Goal: Task Accomplishment & Management: Manage account settings

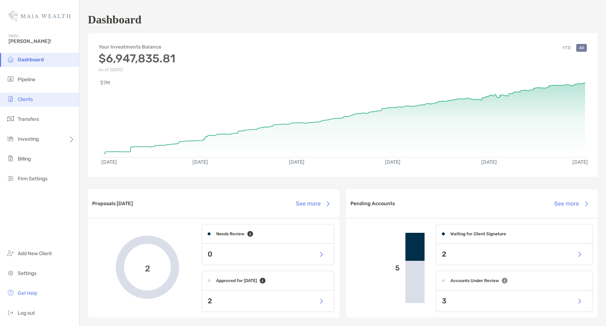
click at [36, 98] on li "Clients" at bounding box center [39, 99] width 79 height 14
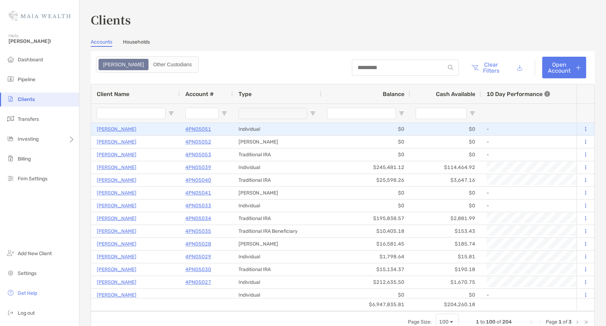
click at [116, 130] on p "[PERSON_NAME]" at bounding box center [117, 129] width 40 height 9
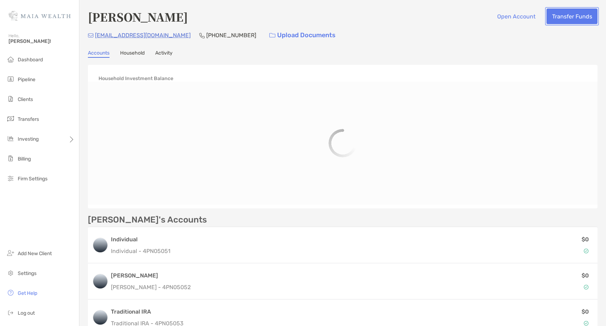
click at [569, 18] on button "Transfer Funds" at bounding box center [571, 17] width 51 height 16
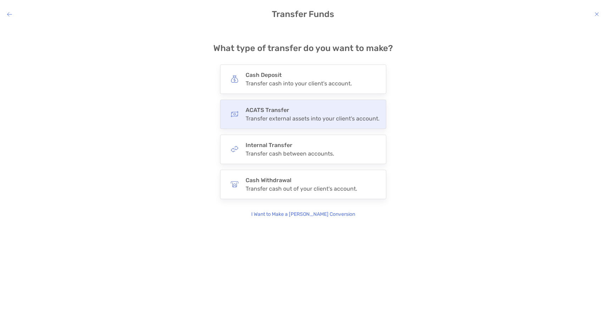
click at [290, 114] on div "ACATS Transfer Transfer external assets into your client's account." at bounding box center [312, 114] width 134 height 15
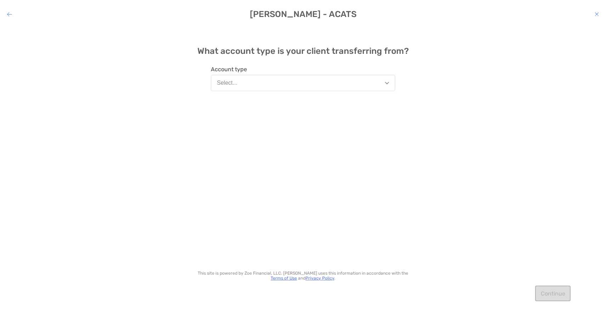
click at [282, 82] on button "Select..." at bounding box center [303, 83] width 184 height 16
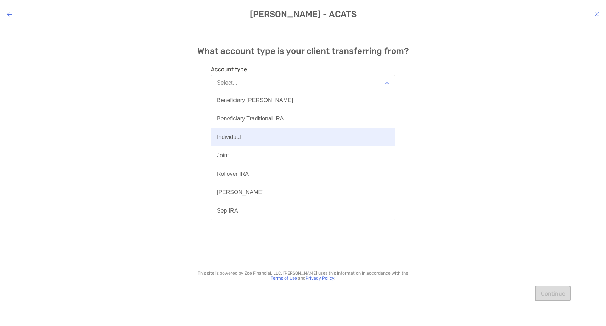
click at [255, 137] on button "Individual" at bounding box center [302, 137] width 183 height 18
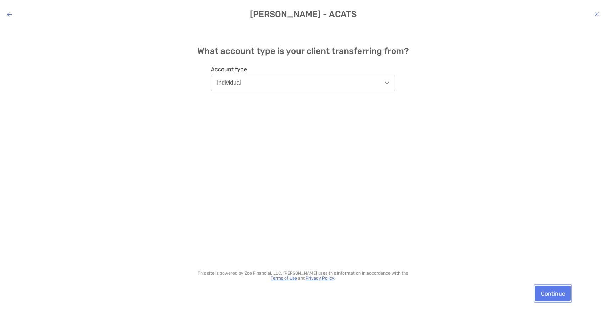
click at [567, 298] on button "Continue" at bounding box center [552, 294] width 35 height 16
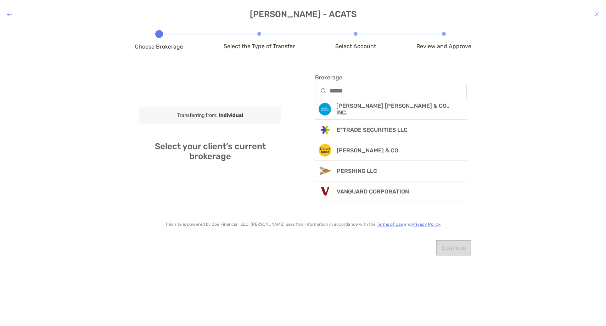
click at [359, 96] on div "modal" at bounding box center [391, 91] width 152 height 16
click at [359, 94] on input "Brokerage" at bounding box center [398, 91] width 136 height 6
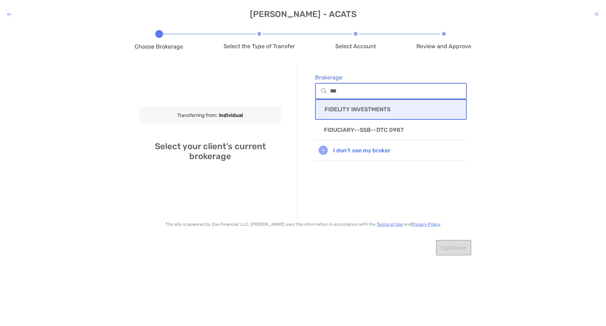
type input "***"
click at [373, 106] on p "FIDELITY INVESTMENTS" at bounding box center [357, 109] width 66 height 7
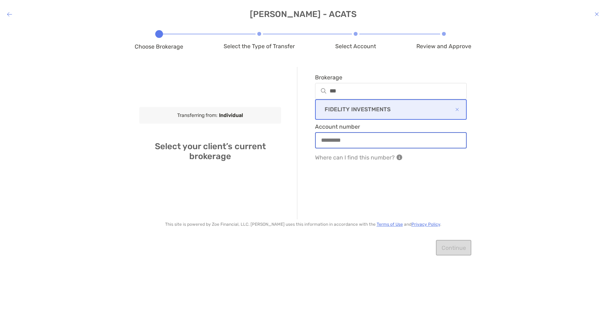
click at [347, 139] on input "Account number" at bounding box center [391, 140] width 150 height 6
paste input "*********"
type input "*********"
click at [456, 254] on button "Continue" at bounding box center [453, 248] width 35 height 16
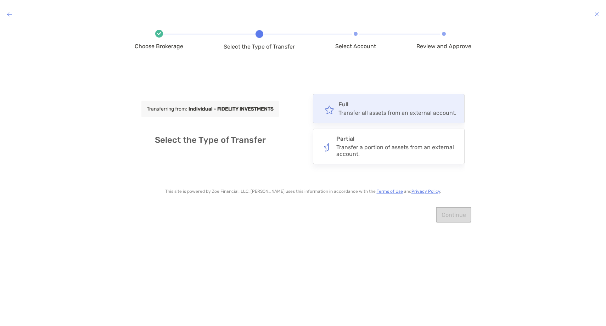
click at [382, 112] on div "Transfer all assets from an external account." at bounding box center [397, 112] width 118 height 7
click at [0, 0] on input "****" at bounding box center [0, 0] width 0 height 0
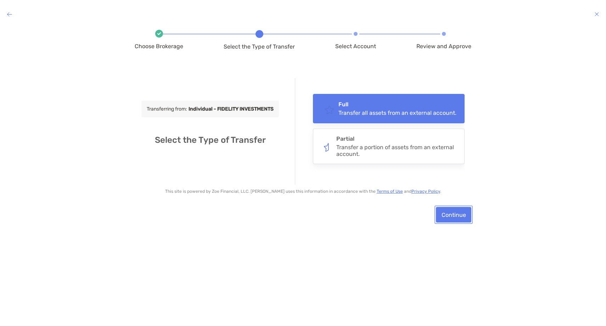
click at [458, 217] on button "Continue" at bounding box center [453, 215] width 35 height 16
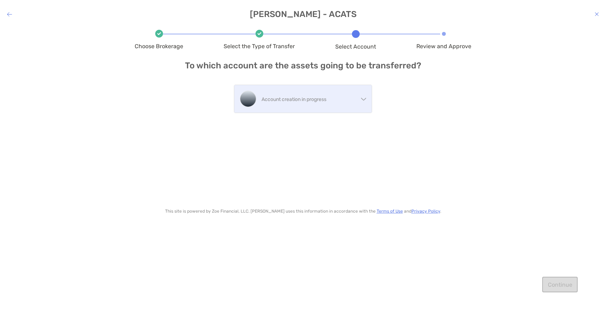
click at [311, 93] on div "Account creation in progress" at bounding box center [309, 99] width 97 height 12
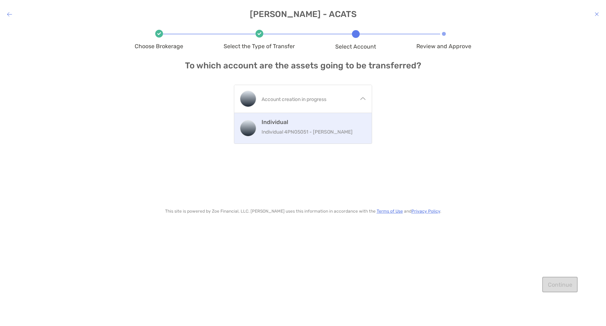
click at [307, 124] on h4 "Individual" at bounding box center [313, 122] width 105 height 7
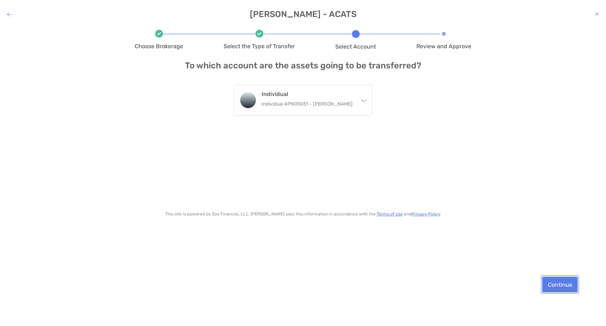
click at [553, 285] on button "Continue" at bounding box center [559, 285] width 35 height 16
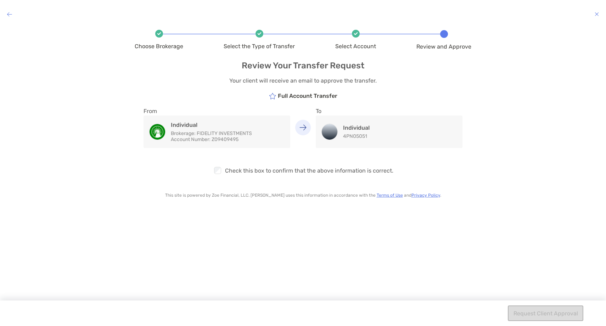
click at [214, 172] on div "modal" at bounding box center [218, 170] width 10 height 9
click at [545, 317] on button "Request Client Approval" at bounding box center [545, 313] width 75 height 16
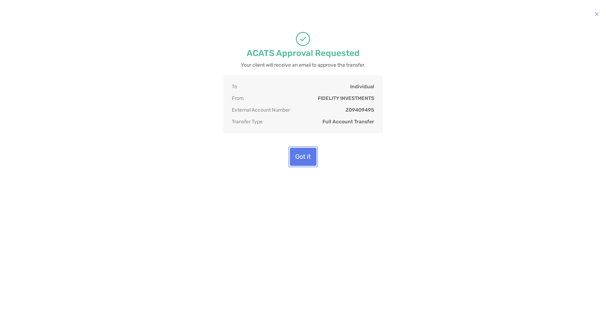
click at [309, 166] on button "Got it" at bounding box center [303, 157] width 27 height 18
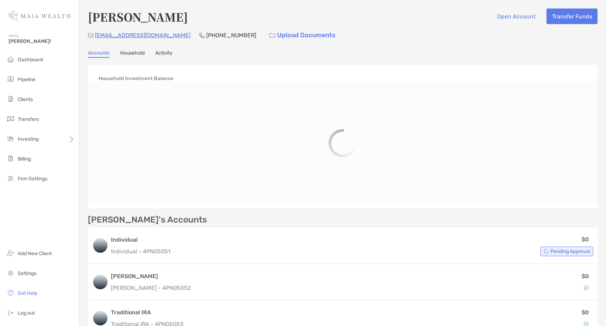
scroll to position [2, 0]
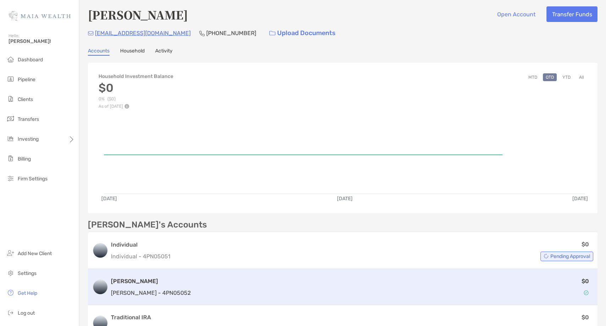
click at [193, 289] on div "$0" at bounding box center [393, 287] width 400 height 21
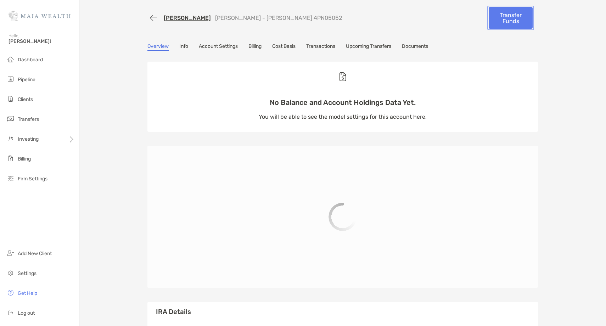
click at [509, 23] on link "Transfer Funds" at bounding box center [510, 18] width 44 height 22
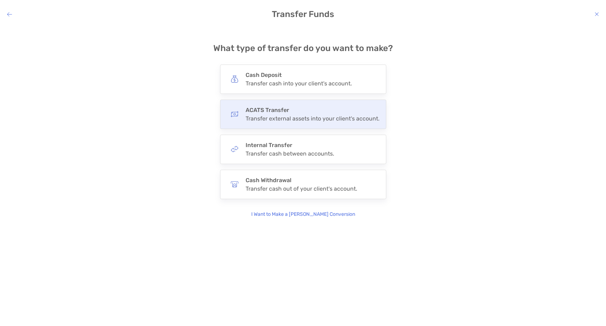
click at [341, 120] on div "Transfer external assets into your client's account." at bounding box center [312, 118] width 134 height 7
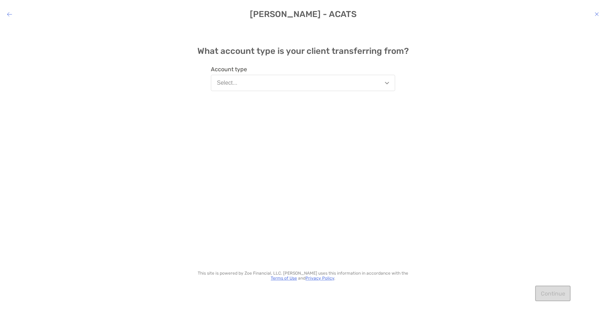
click at [262, 85] on button "Select..." at bounding box center [303, 83] width 184 height 16
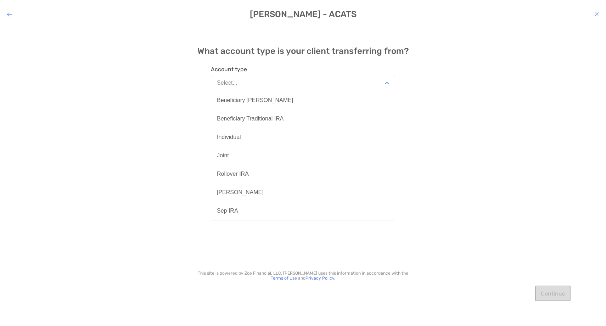
click at [239, 188] on button "[PERSON_NAME]" at bounding box center [302, 192] width 183 height 18
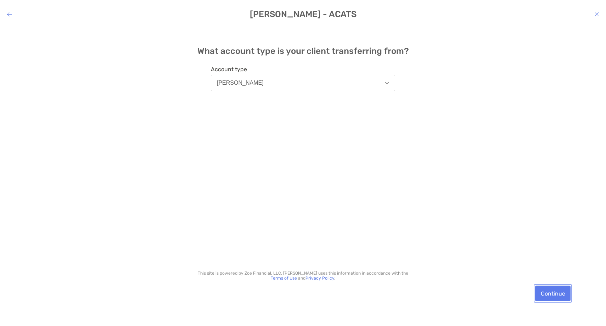
click at [557, 292] on button "Continue" at bounding box center [552, 294] width 35 height 16
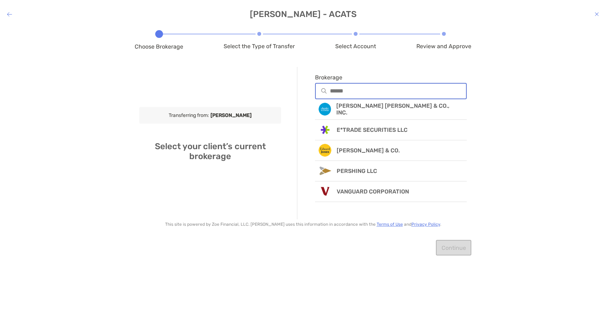
click at [363, 93] on input "Brokerage" at bounding box center [398, 91] width 136 height 6
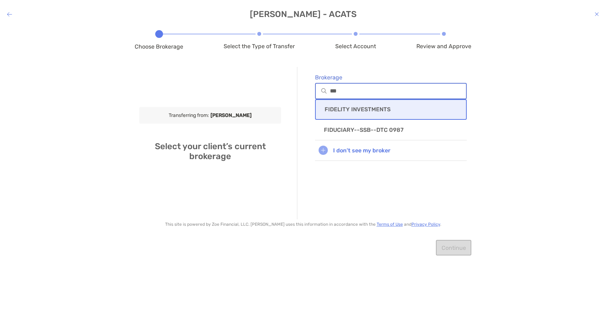
type input "***"
click at [375, 112] on p "FIDELITY INVESTMENTS" at bounding box center [357, 109] width 66 height 7
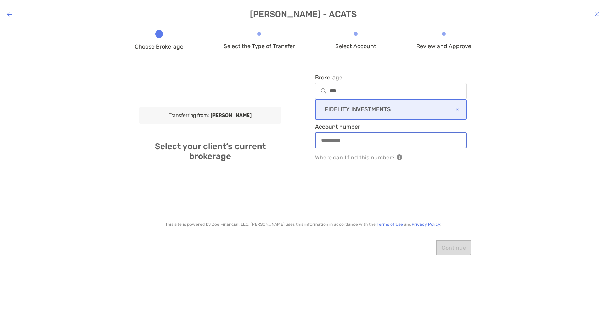
click at [373, 139] on input "Account number" at bounding box center [391, 140] width 150 height 6
paste input "*********"
type input "*********"
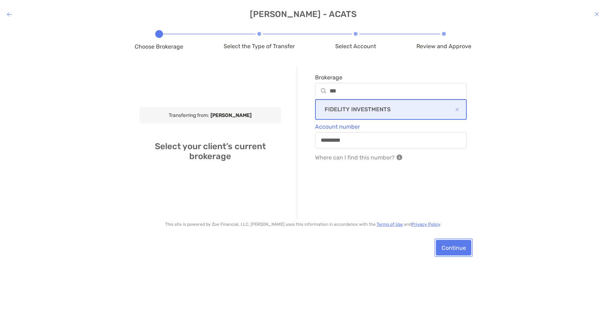
drag, startPoint x: 454, startPoint y: 248, endPoint x: 452, endPoint y: 244, distance: 5.1
click at [454, 248] on button "Continue" at bounding box center [453, 248] width 35 height 16
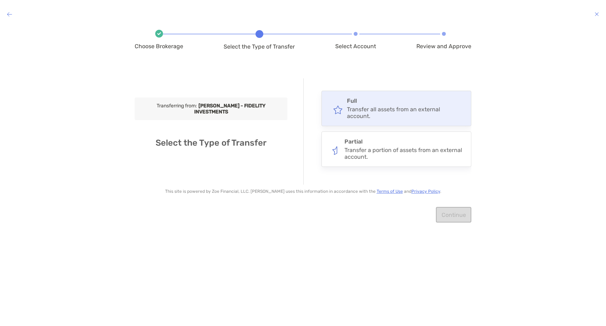
click at [383, 112] on div "Transfer all assets from an external account." at bounding box center [406, 112] width 118 height 13
click at [0, 0] on input "****" at bounding box center [0, 0] width 0 height 0
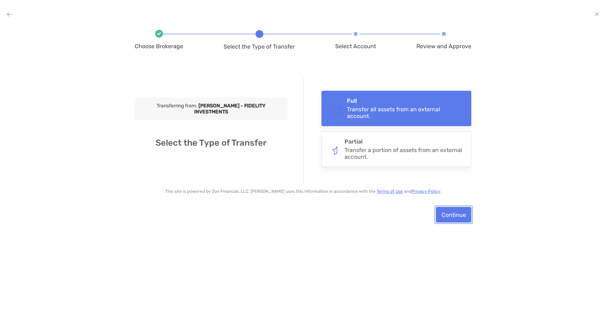
click at [449, 211] on button "Continue" at bounding box center [453, 215] width 35 height 16
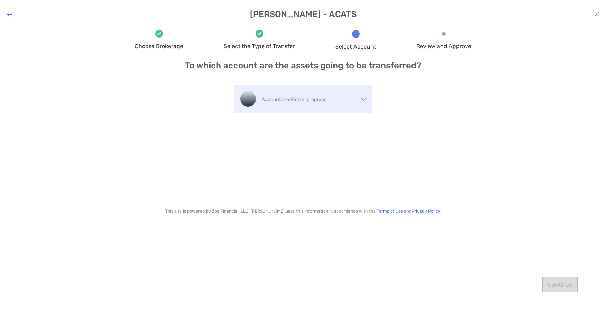
click at [310, 103] on p "Account creation in progress" at bounding box center [309, 99] width 97 height 9
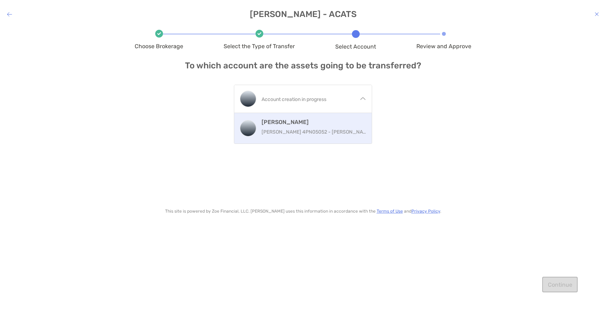
click at [295, 136] on p "[PERSON_NAME] 4PN05052 - [PERSON_NAME]" at bounding box center [314, 132] width 107 height 9
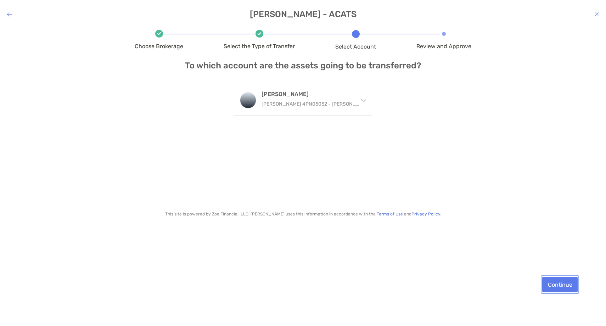
click at [551, 290] on button "Continue" at bounding box center [559, 285] width 35 height 16
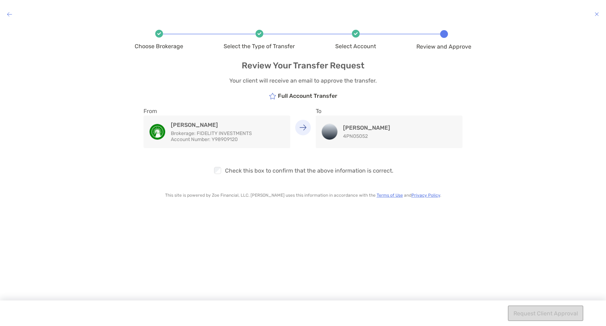
drag, startPoint x: 200, startPoint y: 163, endPoint x: 226, endPoint y: 173, distance: 28.1
click at [225, 172] on div "Checkbox Check this box to confirm that the above information is correct." at bounding box center [303, 165] width 337 height 34
click at [571, 317] on button "Request Client Approval" at bounding box center [545, 313] width 75 height 16
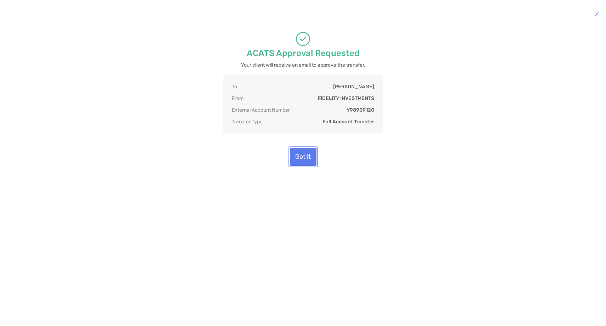
click at [302, 166] on button "Got it" at bounding box center [303, 157] width 27 height 18
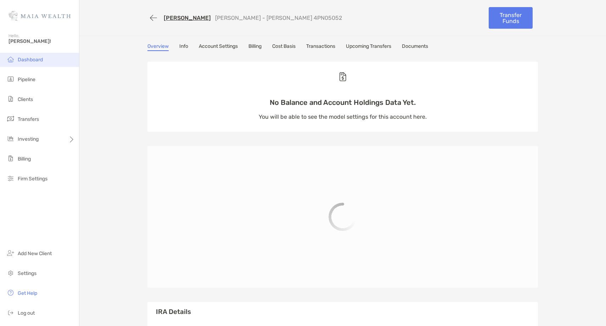
click at [46, 59] on li "Dashboard" at bounding box center [39, 60] width 79 height 14
